Goal: Transaction & Acquisition: Obtain resource

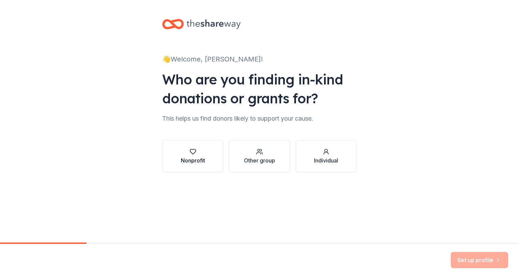
click at [203, 152] on div "button" at bounding box center [193, 151] width 24 height 7
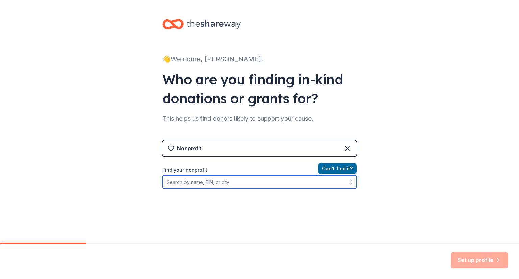
click at [210, 181] on input "Find your nonprofit" at bounding box center [259, 182] width 195 height 14
type input "children's advocacy center of sullivan county"
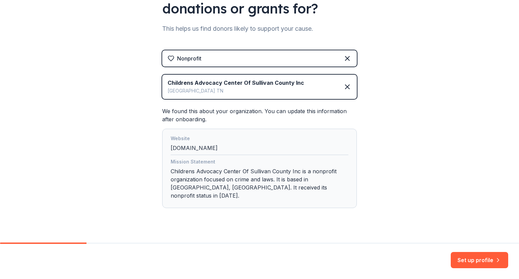
scroll to position [93, 0]
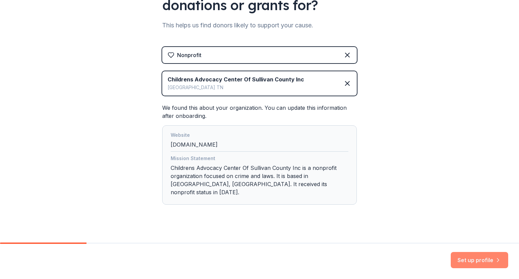
click at [485, 262] on button "Set up profile" at bounding box center [479, 260] width 57 height 16
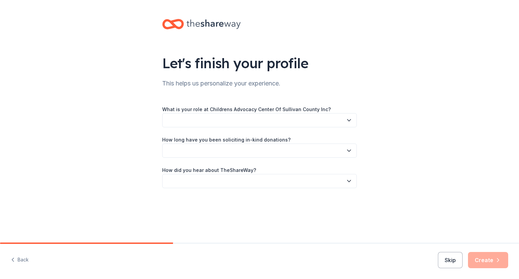
click at [289, 119] on button "button" at bounding box center [259, 120] width 195 height 14
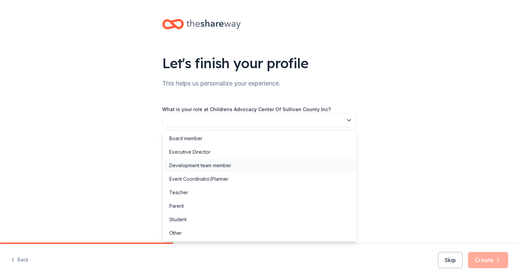
click at [224, 164] on div "Development team member" at bounding box center [200, 165] width 62 height 8
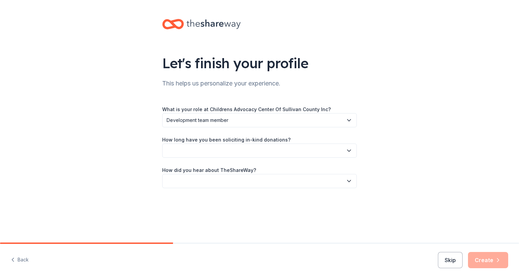
click at [228, 152] on button "button" at bounding box center [259, 151] width 195 height 14
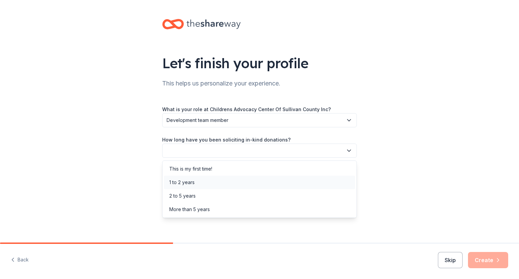
click at [227, 185] on div "1 to 2 years" at bounding box center [259, 183] width 191 height 14
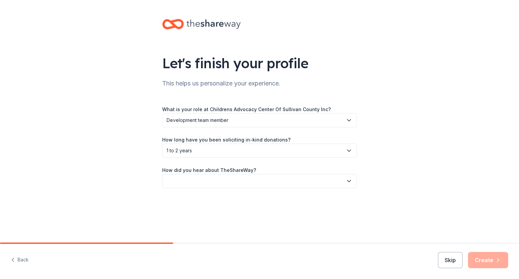
click at [230, 177] on button "button" at bounding box center [259, 181] width 195 height 14
click at [222, 212] on div "Online search" at bounding box center [259, 213] width 191 height 14
click at [508, 259] on button "Create" at bounding box center [488, 260] width 40 height 16
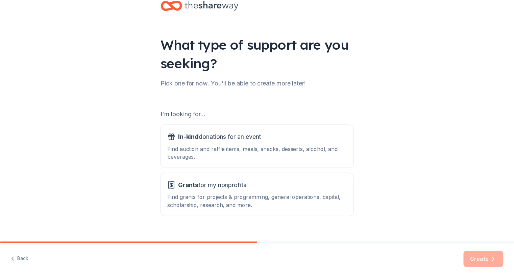
scroll to position [30, 0]
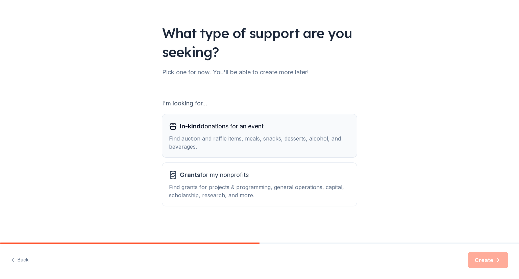
click at [272, 142] on div "Find auction and raffle items, meals, snacks, desserts, alcohol, and beverages." at bounding box center [259, 142] width 181 height 16
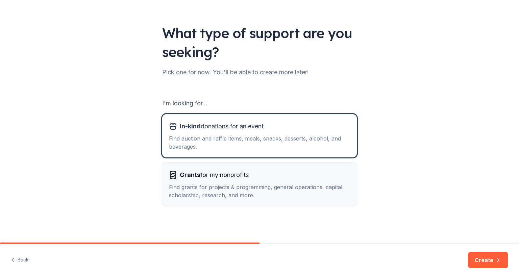
click at [270, 174] on div "Grants for my nonprofits" at bounding box center [259, 175] width 181 height 11
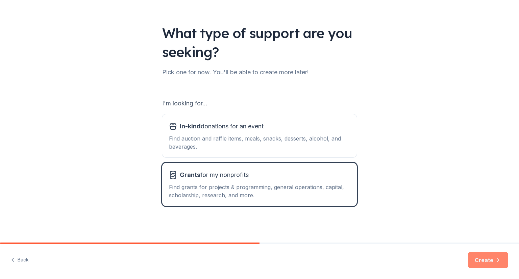
click at [502, 252] on button "Create" at bounding box center [488, 260] width 40 height 16
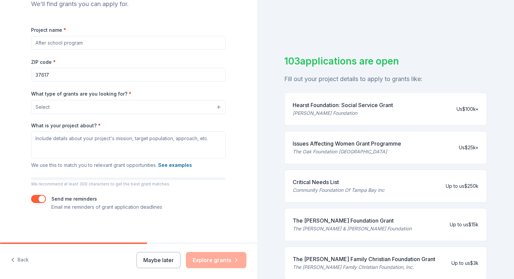
scroll to position [81, 0]
click at [155, 257] on button "Maybe later" at bounding box center [158, 260] width 44 height 16
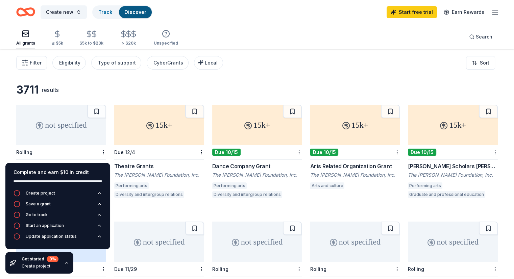
click at [305, 74] on div "Filter Eligibility Type of support CyberGrants Local Sort" at bounding box center [257, 62] width 514 height 27
click at [480, 68] on html "Create new Track Discover Start free trial Earn Rewards All grants ≤ $5k $5k to…" at bounding box center [257, 139] width 514 height 279
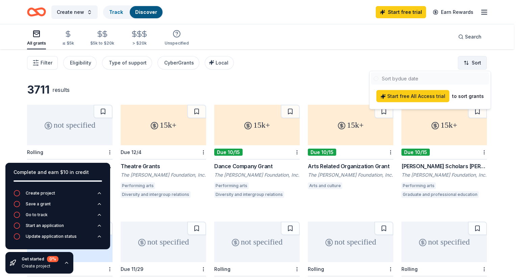
click at [480, 68] on html "Create new Track Discover Start free trial Earn Rewards All grants ≤ $5k $5k to…" at bounding box center [259, 139] width 519 height 279
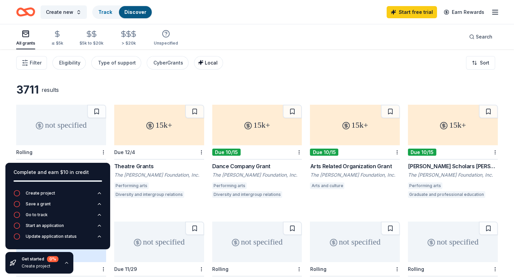
click at [216, 65] on span "Local" at bounding box center [211, 63] width 13 height 6
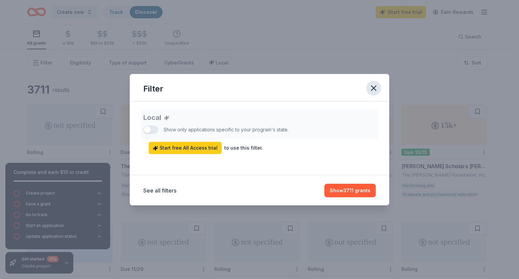
click at [374, 87] on icon "button" at bounding box center [373, 87] width 9 height 9
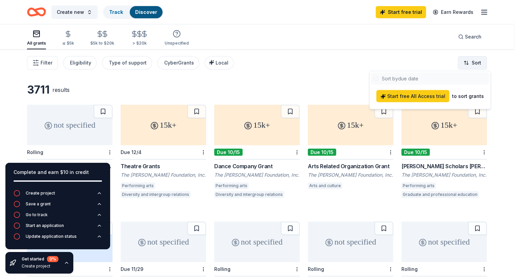
click at [476, 63] on html "Create new Track Discover Start free trial Earn Rewards All grants ≤ $5k $5k to…" at bounding box center [259, 139] width 519 height 279
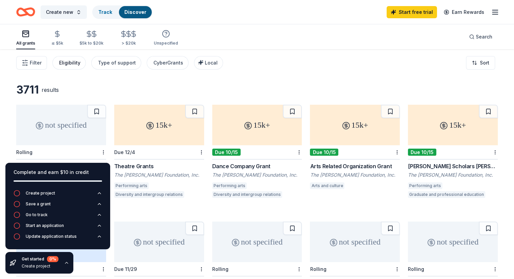
click at [80, 62] on div "Eligibility" at bounding box center [69, 63] width 21 height 8
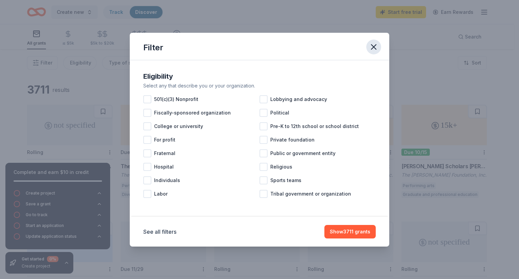
click at [376, 49] on icon "button" at bounding box center [373, 47] width 5 height 5
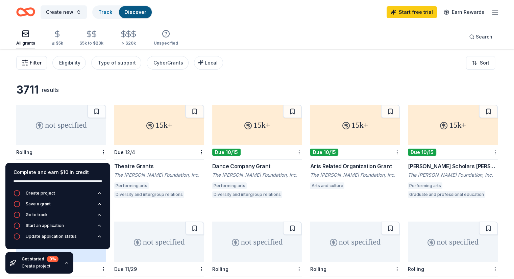
click at [42, 67] on span "Filter" at bounding box center [36, 63] width 12 height 8
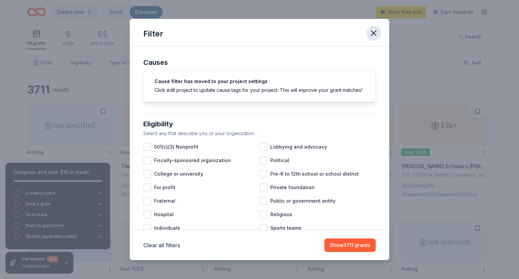
click at [373, 35] on icon "button" at bounding box center [373, 32] width 9 height 9
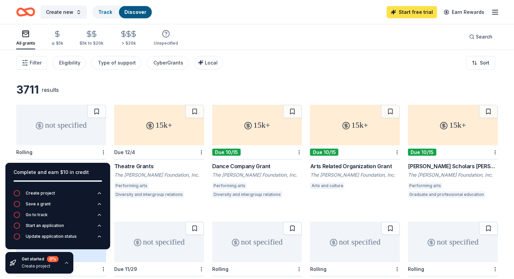
click at [405, 13] on link "Start free trial" at bounding box center [411, 12] width 50 height 12
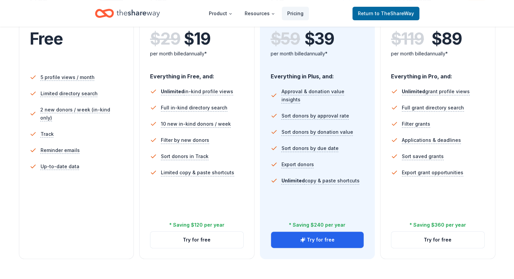
scroll to position [169, 0]
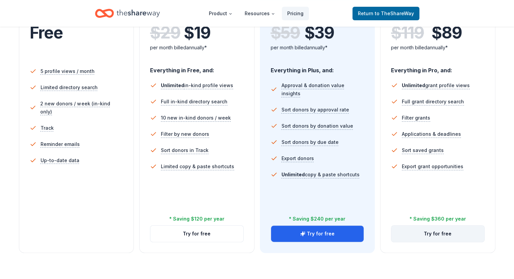
click at [434, 226] on button "Try for free" at bounding box center [437, 234] width 93 height 16
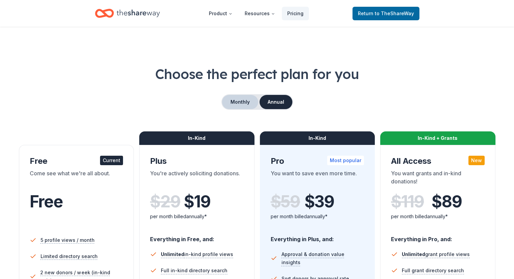
click at [239, 100] on button "Monthly" at bounding box center [240, 102] width 36 height 14
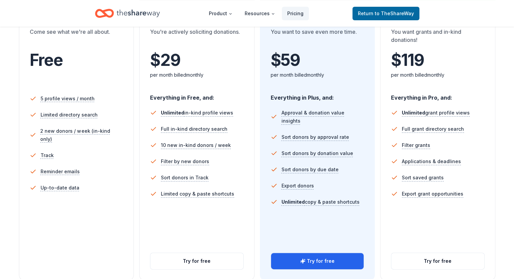
scroll to position [203, 0]
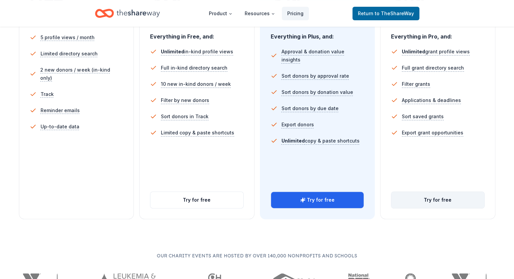
click at [430, 192] on button "Try for free" at bounding box center [437, 200] width 93 height 16
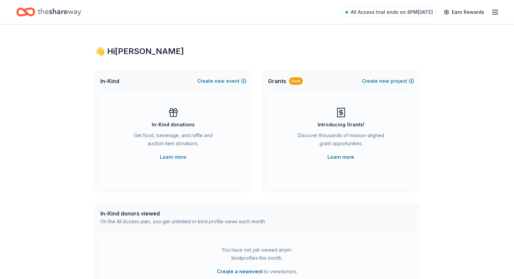
click at [343, 157] on link "Learn more" at bounding box center [340, 157] width 27 height 8
click at [384, 82] on span "new" at bounding box center [384, 81] width 10 height 8
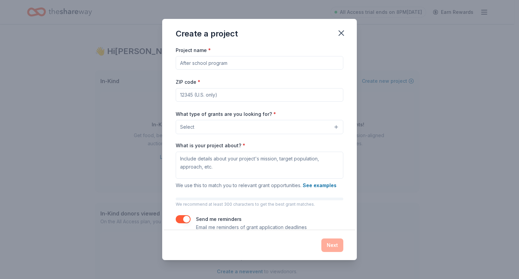
click at [276, 64] on input "Project name *" at bounding box center [260, 63] width 168 height 14
type input "Cac"
click at [258, 97] on input "ZIP code *" at bounding box center [260, 95] width 168 height 14
type input "37617"
click at [259, 128] on button "Select" at bounding box center [260, 127] width 168 height 14
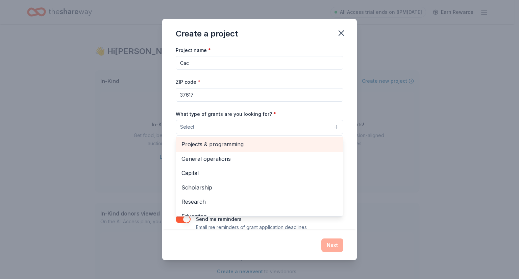
click at [263, 148] on span "Projects & programming" at bounding box center [259, 144] width 156 height 9
click at [263, 148] on span "General operations" at bounding box center [259, 145] width 156 height 9
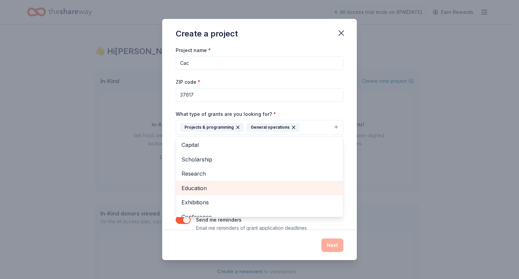
click at [262, 185] on span "Education" at bounding box center [259, 188] width 156 height 9
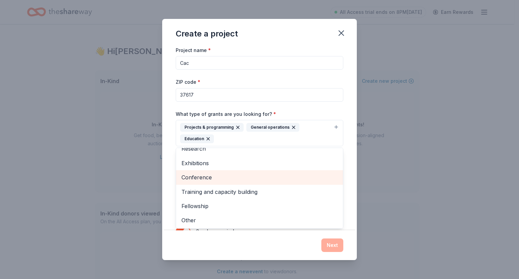
click at [263, 177] on span "Conference" at bounding box center [259, 177] width 156 height 9
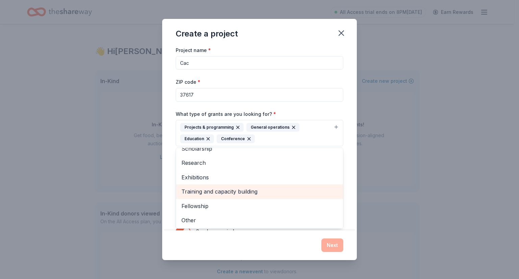
click at [259, 194] on span "Training and capacity building" at bounding box center [259, 191] width 156 height 9
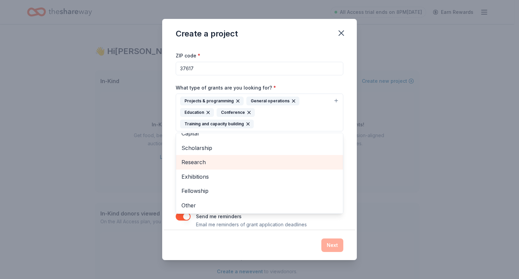
scroll to position [35, 0]
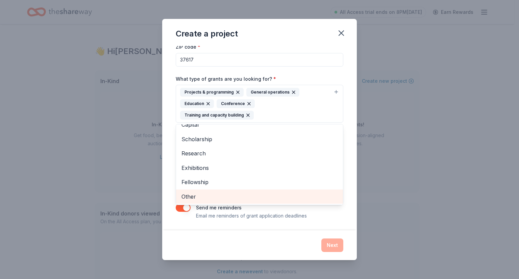
click at [215, 194] on span "Other" at bounding box center [259, 196] width 156 height 9
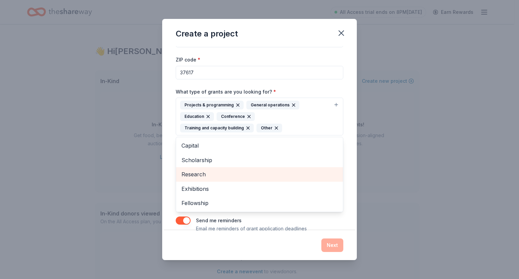
scroll to position [34, 0]
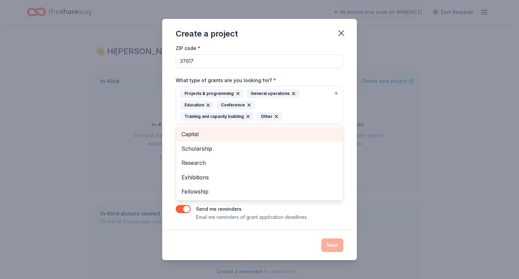
click at [215, 134] on span "Capital" at bounding box center [259, 134] width 156 height 9
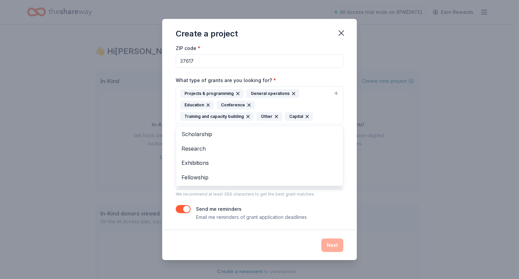
click at [250, 199] on div "Project name * Cac ZIP code * 37617 What type of grants are you looking for? * …" at bounding box center [260, 116] width 168 height 209
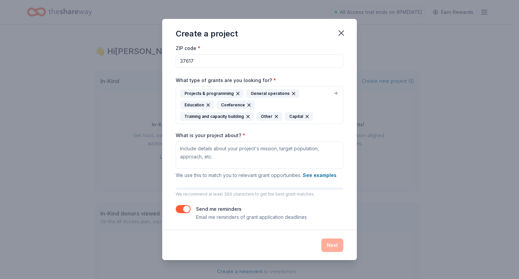
scroll to position [35, 0]
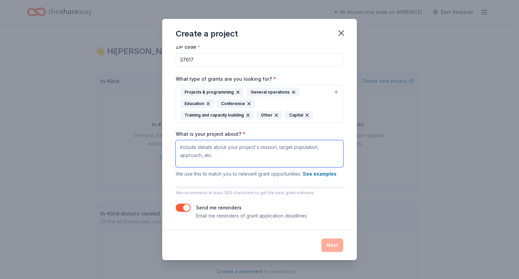
click at [263, 153] on textarea "What is your project about? *" at bounding box center [260, 153] width 168 height 27
click at [319, 175] on button "See examples" at bounding box center [320, 174] width 34 height 8
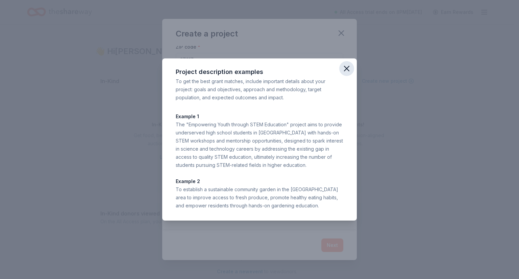
click at [348, 70] on icon "button" at bounding box center [346, 68] width 5 height 5
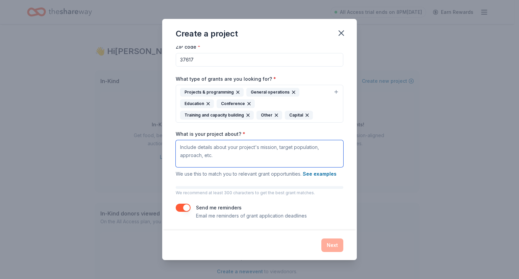
click at [252, 154] on textarea "What is your project about? *" at bounding box center [260, 153] width 168 height 27
click at [208, 154] on textarea "We serve children who have experienced severe child physical abuse, sever child…" at bounding box center [260, 153] width 168 height 27
click at [245, 156] on textarea "We serve children who have experienced severe child physical abuse, severe chil…" at bounding box center [260, 153] width 168 height 27
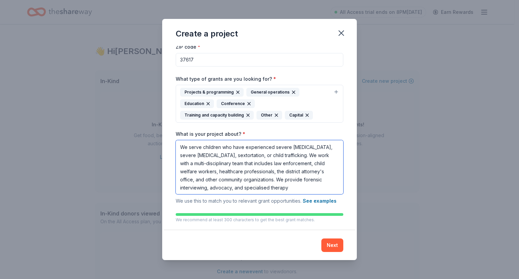
click at [326, 188] on textarea "We serve children who have experienced severe child physical abuse, severe chil…" at bounding box center [260, 167] width 168 height 54
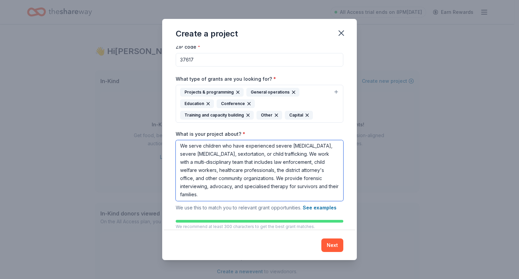
scroll to position [2, 0]
type textarea "We serve children who have experienced severe child physical abuse, severe chil…"
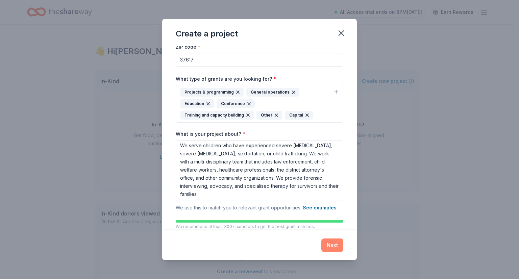
click at [331, 247] on button "Next" at bounding box center [332, 245] width 22 height 14
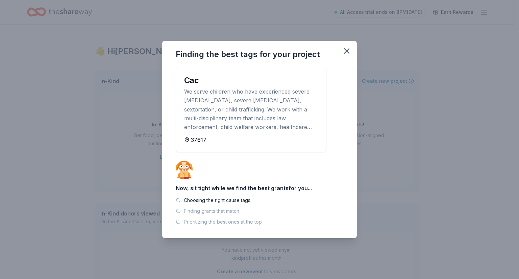
scroll to position [0, 0]
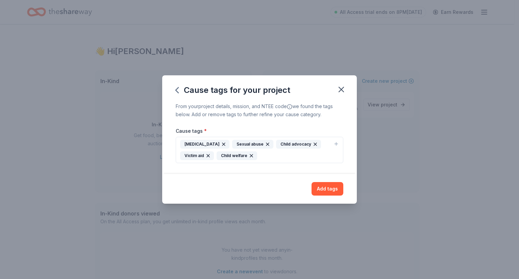
click at [337, 144] on icon "button" at bounding box center [335, 143] width 5 height 5
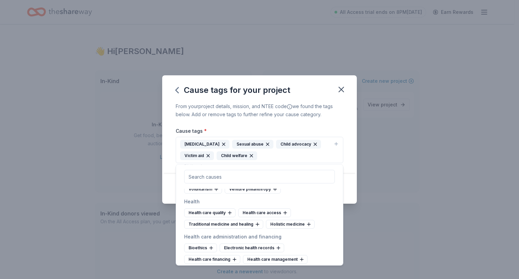
scroll to position [844, 0]
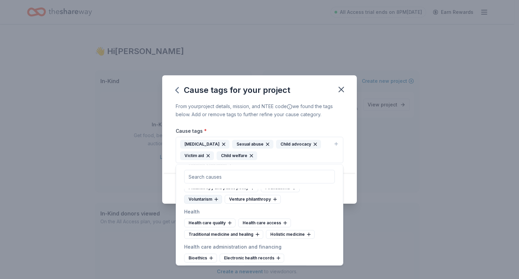
click at [214, 202] on icon at bounding box center [215, 199] width 5 height 5
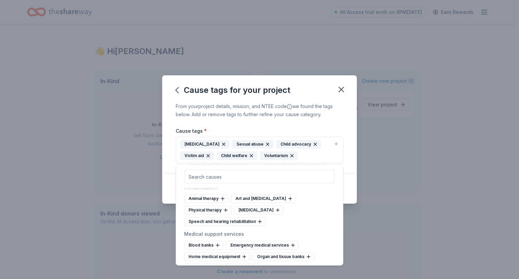
scroll to position [1115, 0]
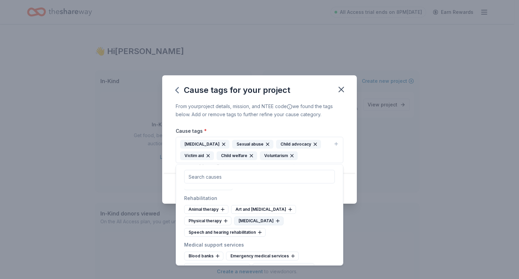
click at [275, 224] on icon at bounding box center [277, 220] width 5 height 5
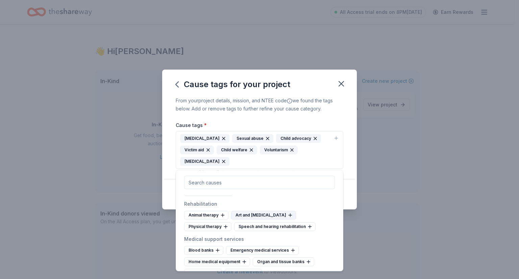
click at [287, 218] on icon at bounding box center [289, 214] width 5 height 5
click at [223, 220] on div "Animal therapy" at bounding box center [206, 215] width 44 height 9
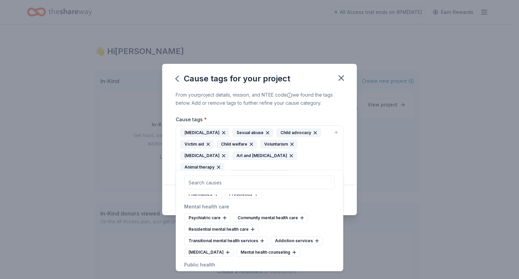
scroll to position [1216, 0]
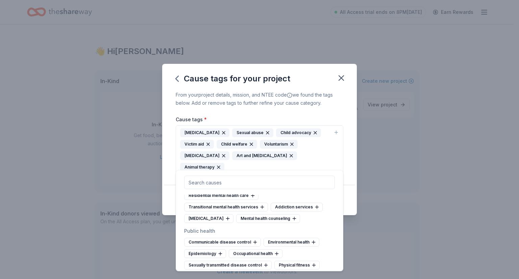
click at [295, 188] on div "Community mental health care" at bounding box center [270, 184] width 75 height 9
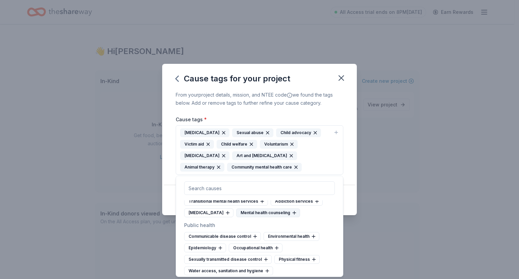
click at [286, 217] on div "Mental health counseling" at bounding box center [268, 212] width 64 height 9
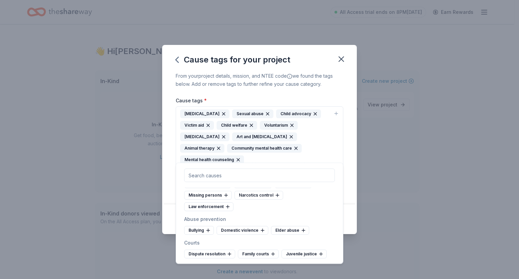
scroll to position [2128, 0]
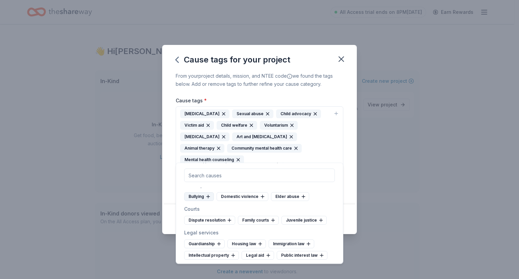
click at [204, 201] on div "Bullying" at bounding box center [199, 196] width 30 height 9
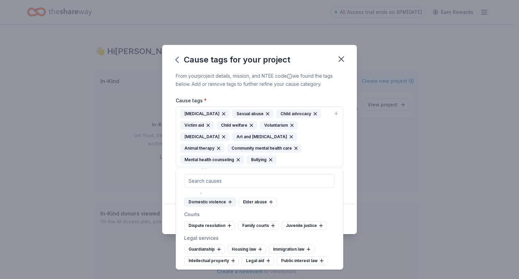
click at [212, 206] on div "Domestic violence" at bounding box center [210, 202] width 52 height 9
click at [293, 230] on div "Juvenile justice" at bounding box center [303, 225] width 45 height 9
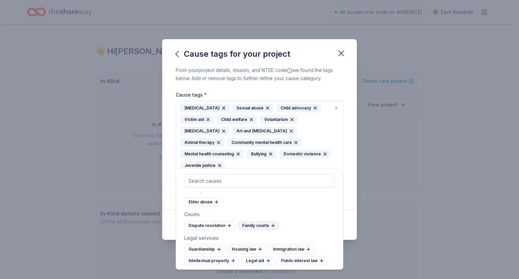
click at [266, 230] on div "Family courts" at bounding box center [258, 225] width 41 height 9
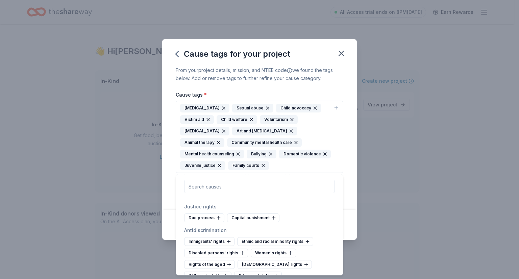
scroll to position [3378, 0]
click at [231, 273] on div "Children's rights" at bounding box center [207, 277] width 47 height 9
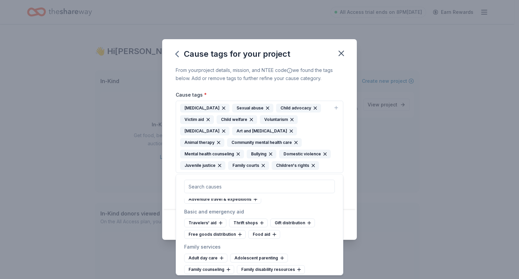
scroll to position [3479, 0]
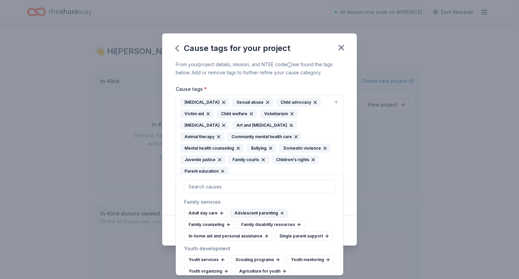
scroll to position [3547, 0]
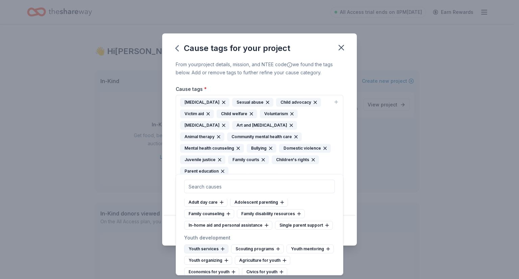
click at [220, 246] on icon at bounding box center [222, 248] width 5 height 5
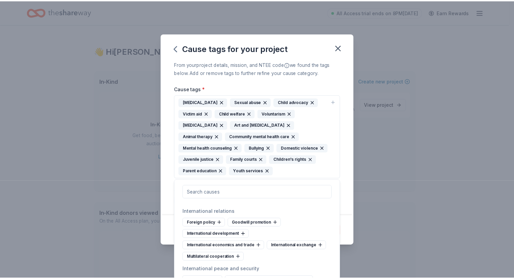
scroll to position [3798, 0]
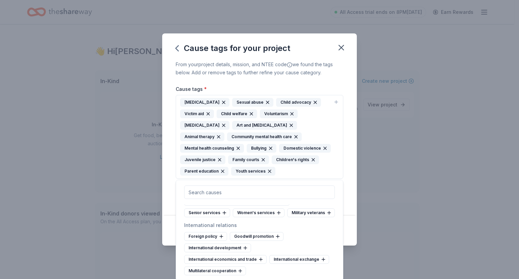
click at [352, 184] on div "From your project details, mission, and NTEE code we found the tags below. Add …" at bounding box center [259, 138] width 195 height 156
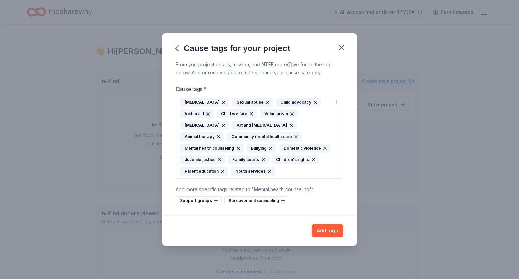
click at [253, 171] on div "Child abuse Sexual abuse Child advocacy Victim aid Child welfare Voluntarism Pl…" at bounding box center [255, 137] width 151 height 78
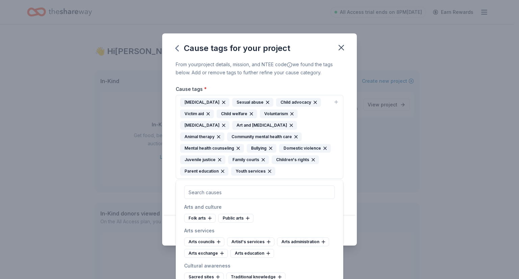
click at [257, 195] on input "text" at bounding box center [259, 192] width 151 height 14
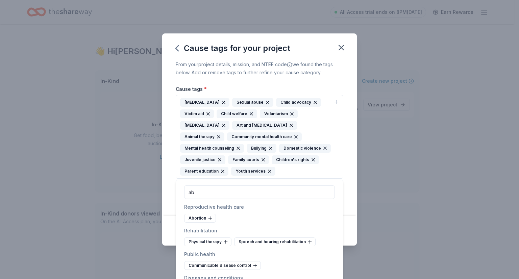
type input "a"
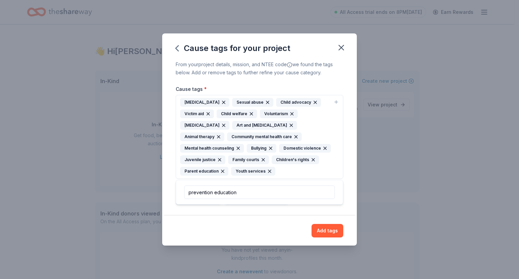
type input "prevention education"
click at [324, 231] on button "Add tags" at bounding box center [327, 231] width 32 height 14
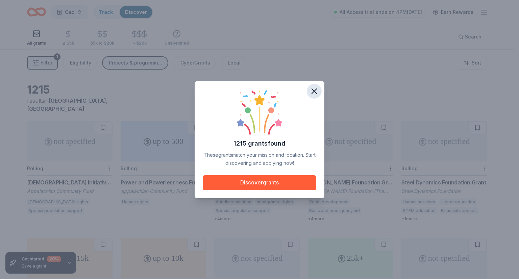
click at [315, 92] on icon "button" at bounding box center [314, 91] width 5 height 5
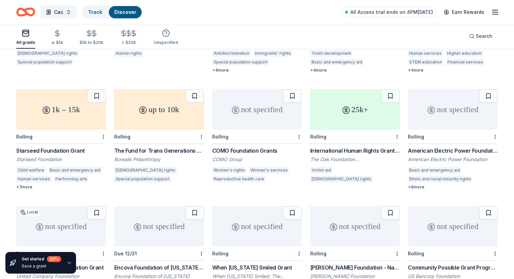
scroll to position [135, 0]
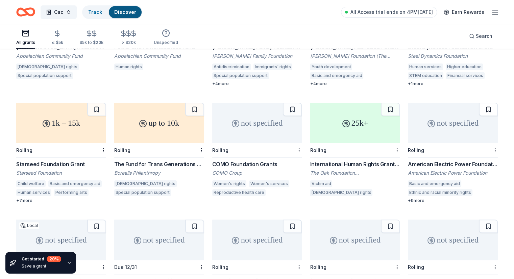
click at [481, 103] on button at bounding box center [488, 110] width 19 height 14
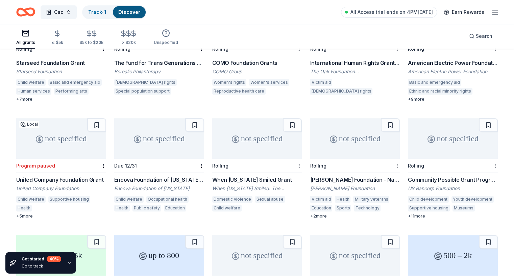
scroll to position [270, 0]
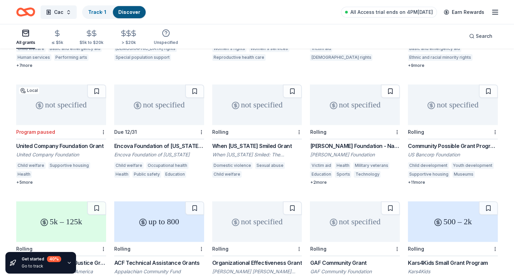
click at [387, 85] on button at bounding box center [390, 91] width 19 height 14
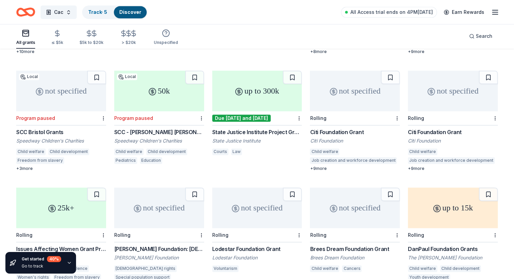
scroll to position [875, 0]
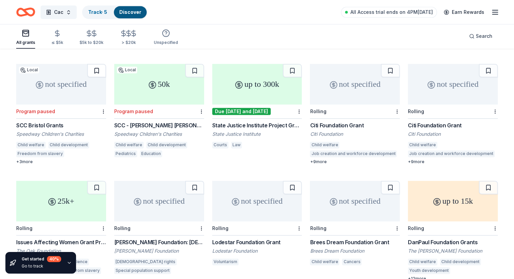
click at [105, 64] on button at bounding box center [96, 71] width 19 height 14
click at [199, 66] on button at bounding box center [194, 71] width 19 height 14
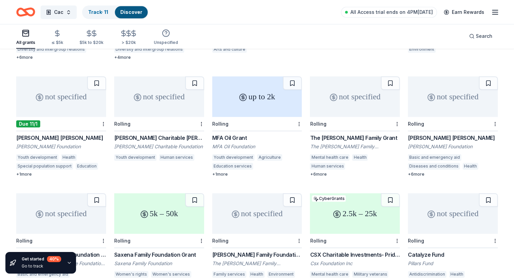
scroll to position [3215, 0]
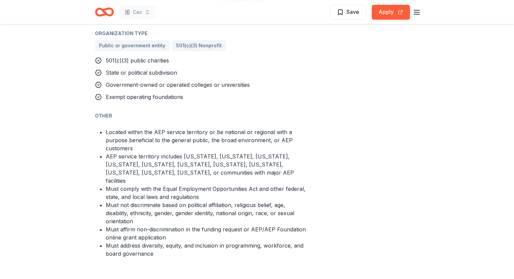
scroll to position [417, 0]
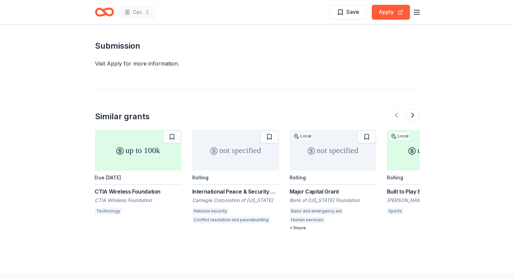
scroll to position [570, 0]
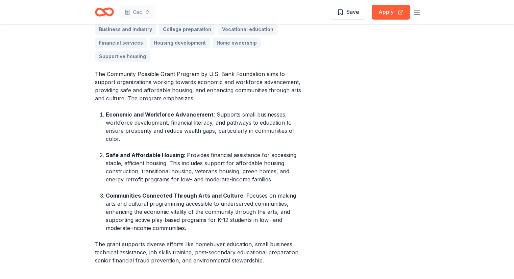
scroll to position [304, 0]
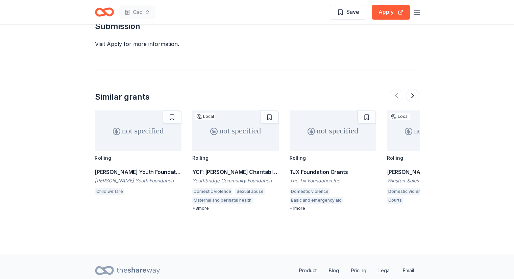
scroll to position [597, 0]
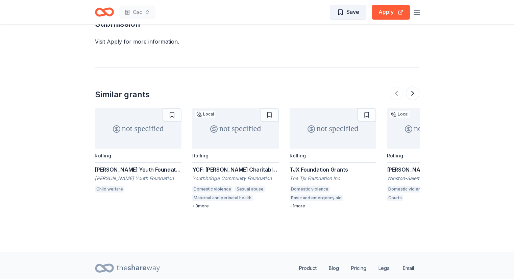
click at [350, 9] on span "Save" at bounding box center [352, 11] width 13 height 9
click at [415, 86] on button at bounding box center [413, 93] width 14 height 14
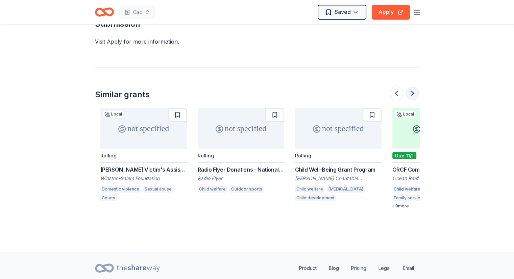
scroll to position [0, 292]
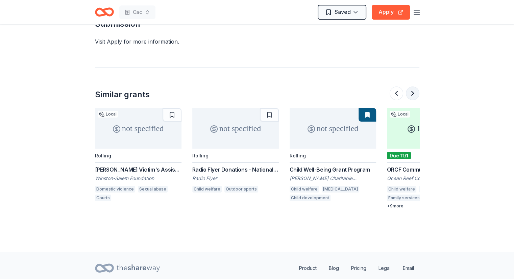
click at [413, 86] on button at bounding box center [413, 93] width 14 height 14
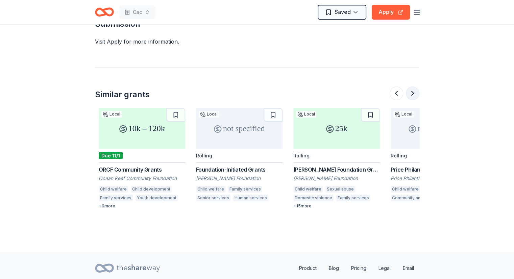
scroll to position [0, 584]
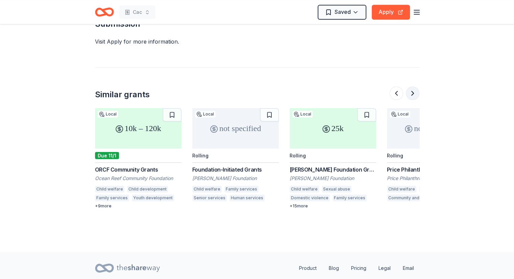
click at [414, 86] on button at bounding box center [413, 93] width 14 height 14
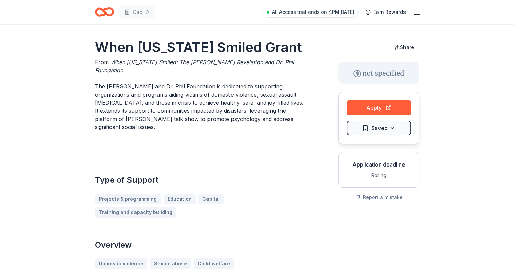
scroll to position [169, 0]
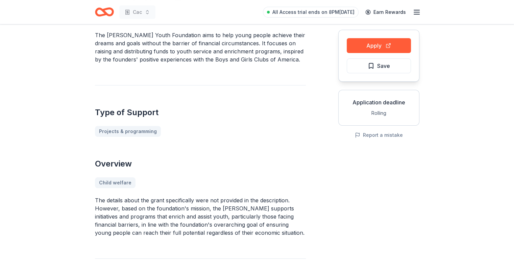
scroll to position [101, 0]
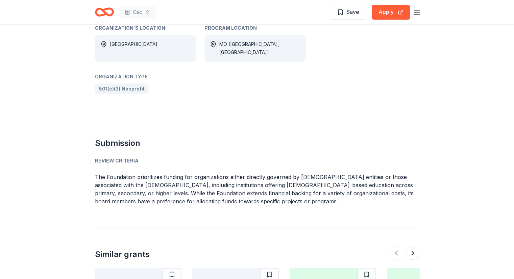
scroll to position [405, 0]
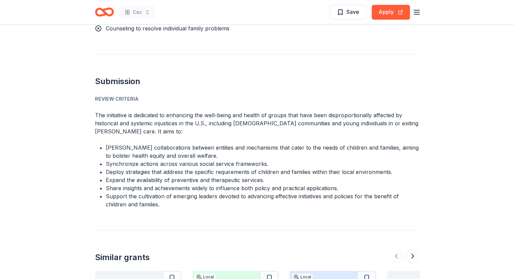
scroll to position [608, 0]
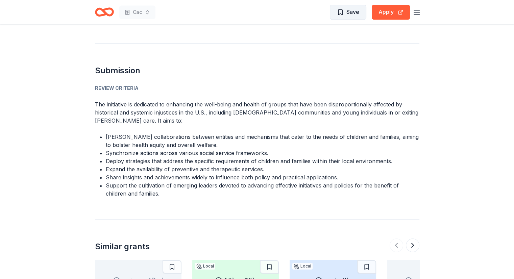
click at [342, 12] on span "Save" at bounding box center [348, 11] width 22 height 9
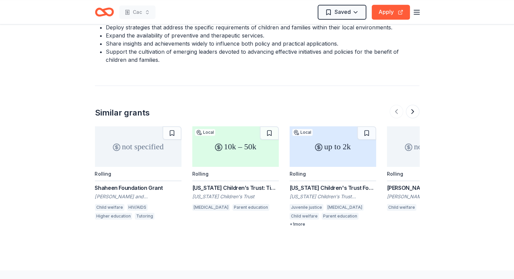
scroll to position [777, 0]
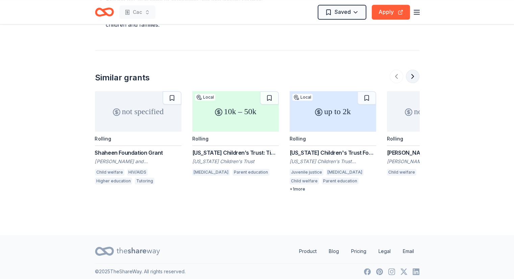
click at [415, 79] on button at bounding box center [413, 77] width 14 height 14
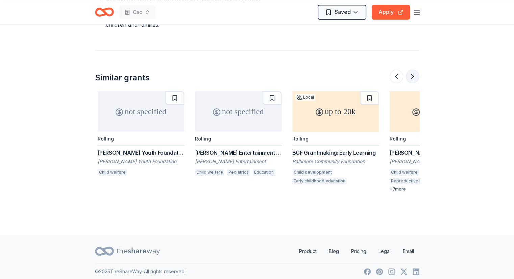
scroll to position [0, 292]
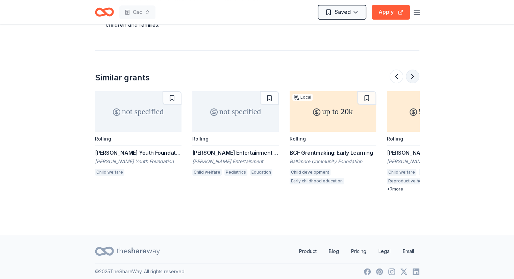
click at [415, 79] on button at bounding box center [413, 77] width 14 height 14
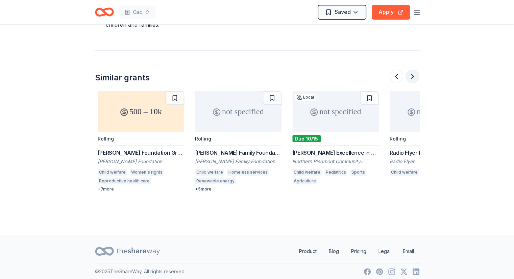
scroll to position [0, 584]
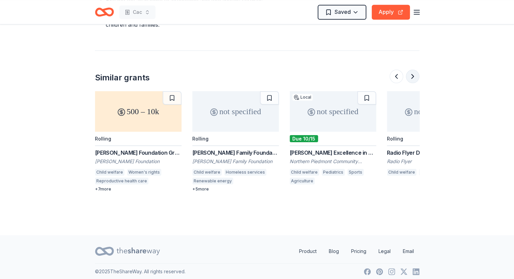
click at [415, 79] on button at bounding box center [413, 77] width 14 height 14
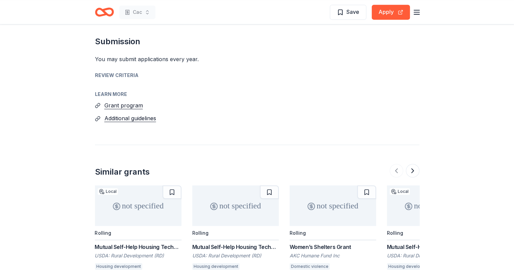
scroll to position [980, 0]
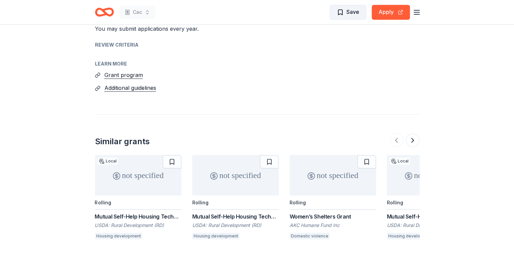
click at [353, 13] on span "Save" at bounding box center [352, 11] width 13 height 9
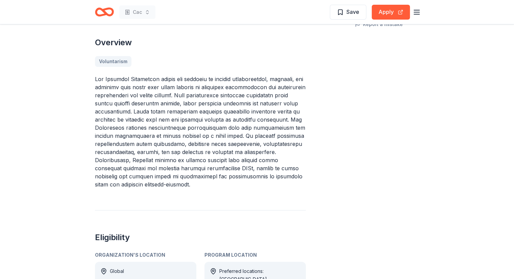
scroll to position [203, 0]
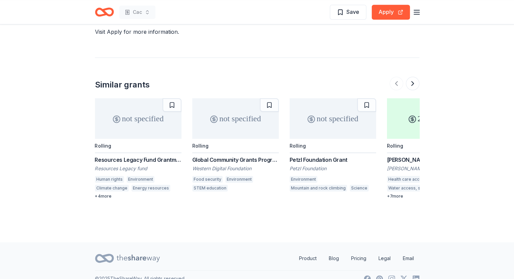
scroll to position [722, 0]
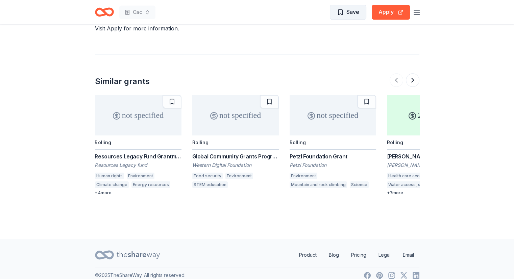
click at [350, 15] on span "Save" at bounding box center [352, 11] width 13 height 9
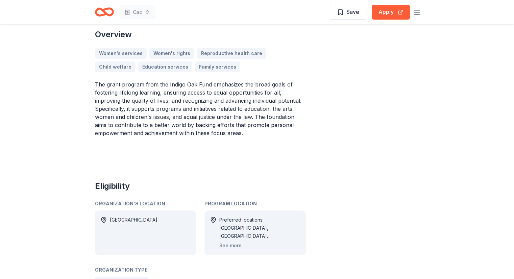
scroll to position [236, 0]
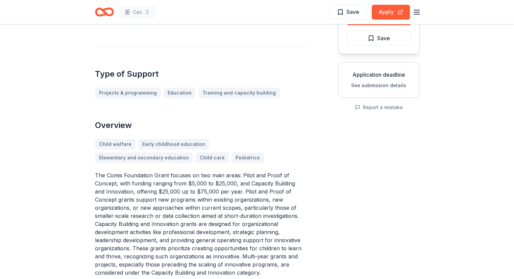
scroll to position [169, 0]
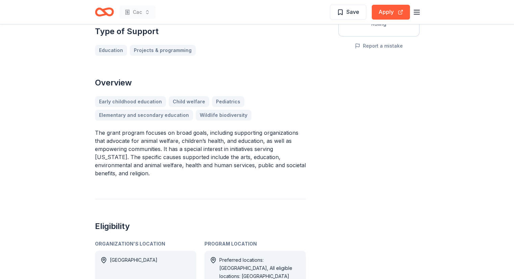
scroll to position [169, 0]
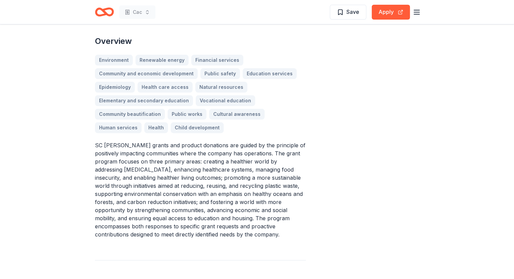
scroll to position [203, 0]
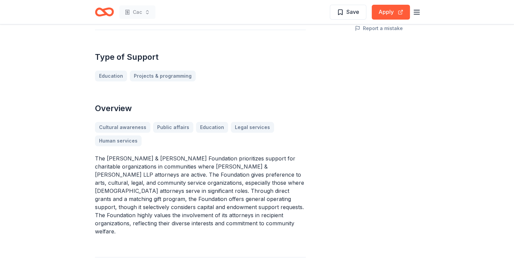
scroll to position [304, 0]
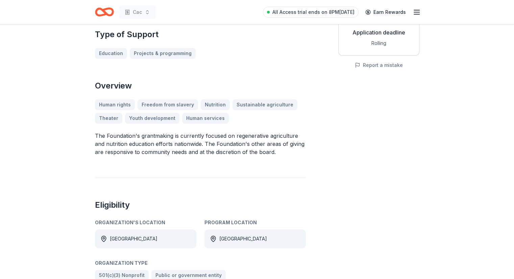
scroll to position [135, 0]
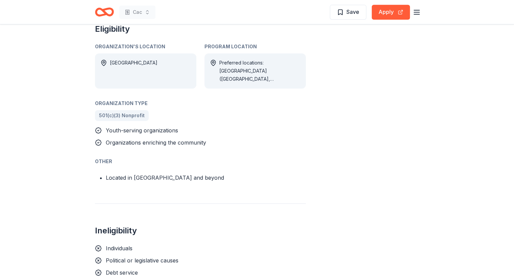
scroll to position [338, 0]
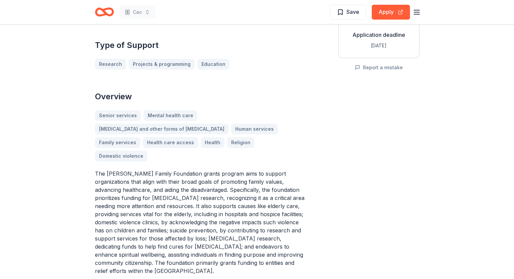
scroll to position [135, 0]
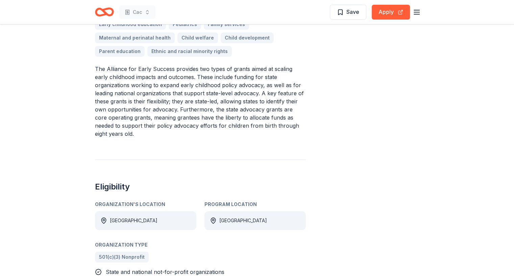
scroll to position [236, 0]
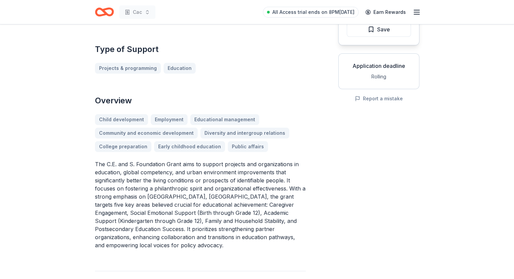
scroll to position [101, 0]
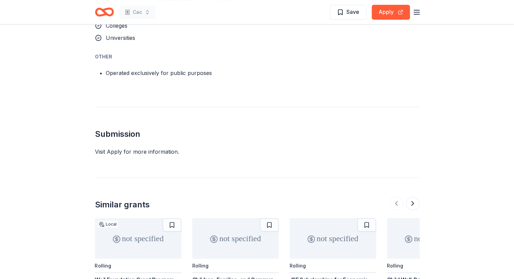
scroll to position [540, 0]
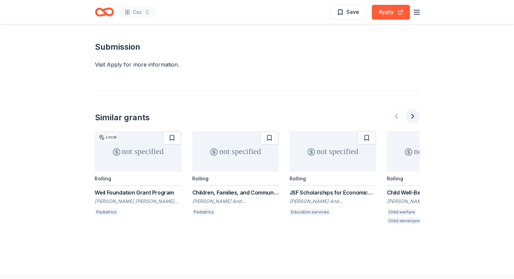
click at [409, 114] on button at bounding box center [413, 116] width 14 height 14
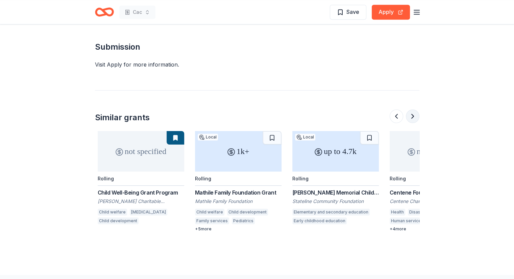
scroll to position [0, 292]
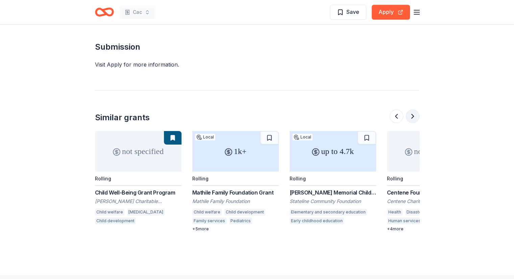
click at [409, 114] on button at bounding box center [413, 116] width 14 height 14
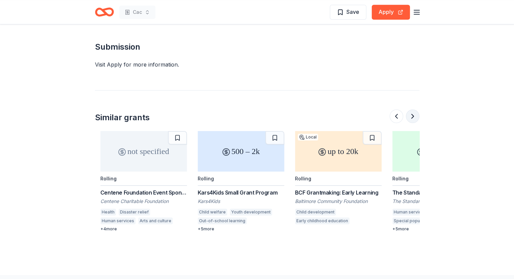
scroll to position [0, 584]
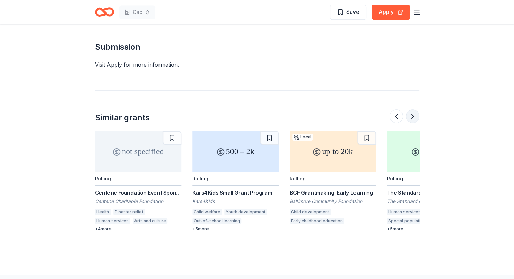
click at [409, 114] on button at bounding box center [413, 116] width 14 height 14
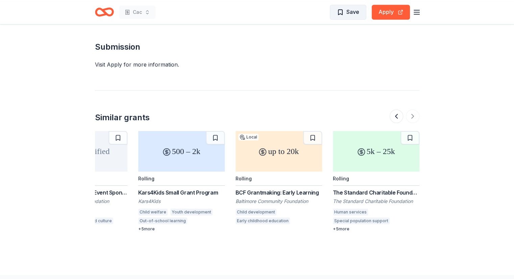
click at [353, 17] on button "Save" at bounding box center [348, 12] width 36 height 15
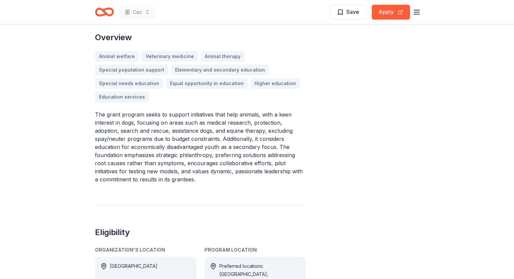
scroll to position [203, 0]
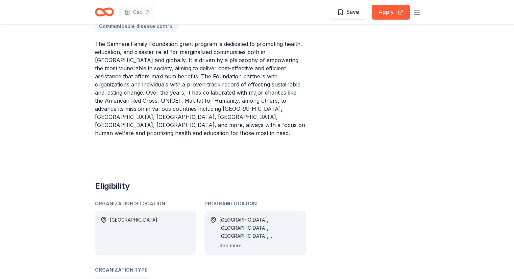
scroll to position [270, 0]
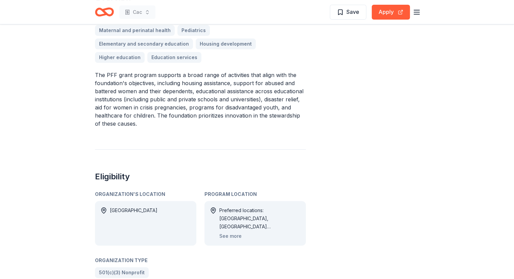
scroll to position [236, 0]
click at [233, 232] on button "See more" at bounding box center [230, 236] width 22 height 8
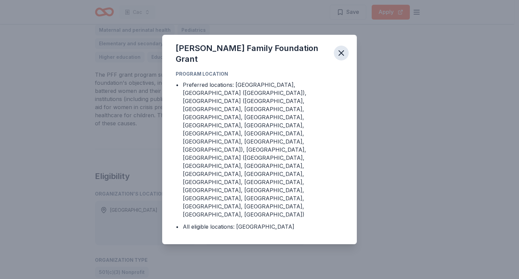
click at [336, 58] on icon "button" at bounding box center [340, 52] width 9 height 9
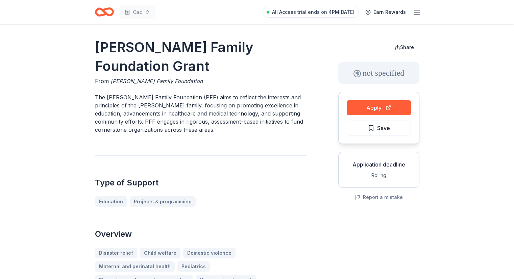
scroll to position [0, 0]
click at [371, 130] on span "Save" at bounding box center [379, 128] width 22 height 9
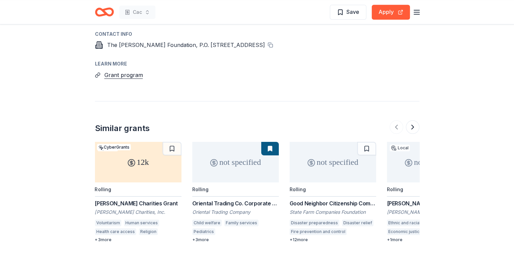
scroll to position [676, 0]
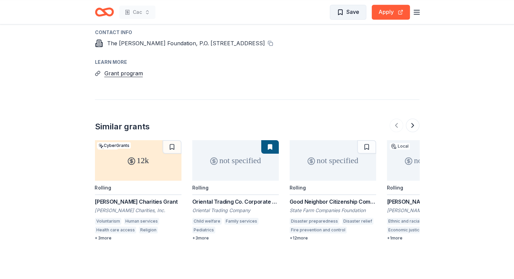
click at [358, 13] on span "Save" at bounding box center [352, 11] width 13 height 9
